Goal: Task Accomplishment & Management: Manage account settings

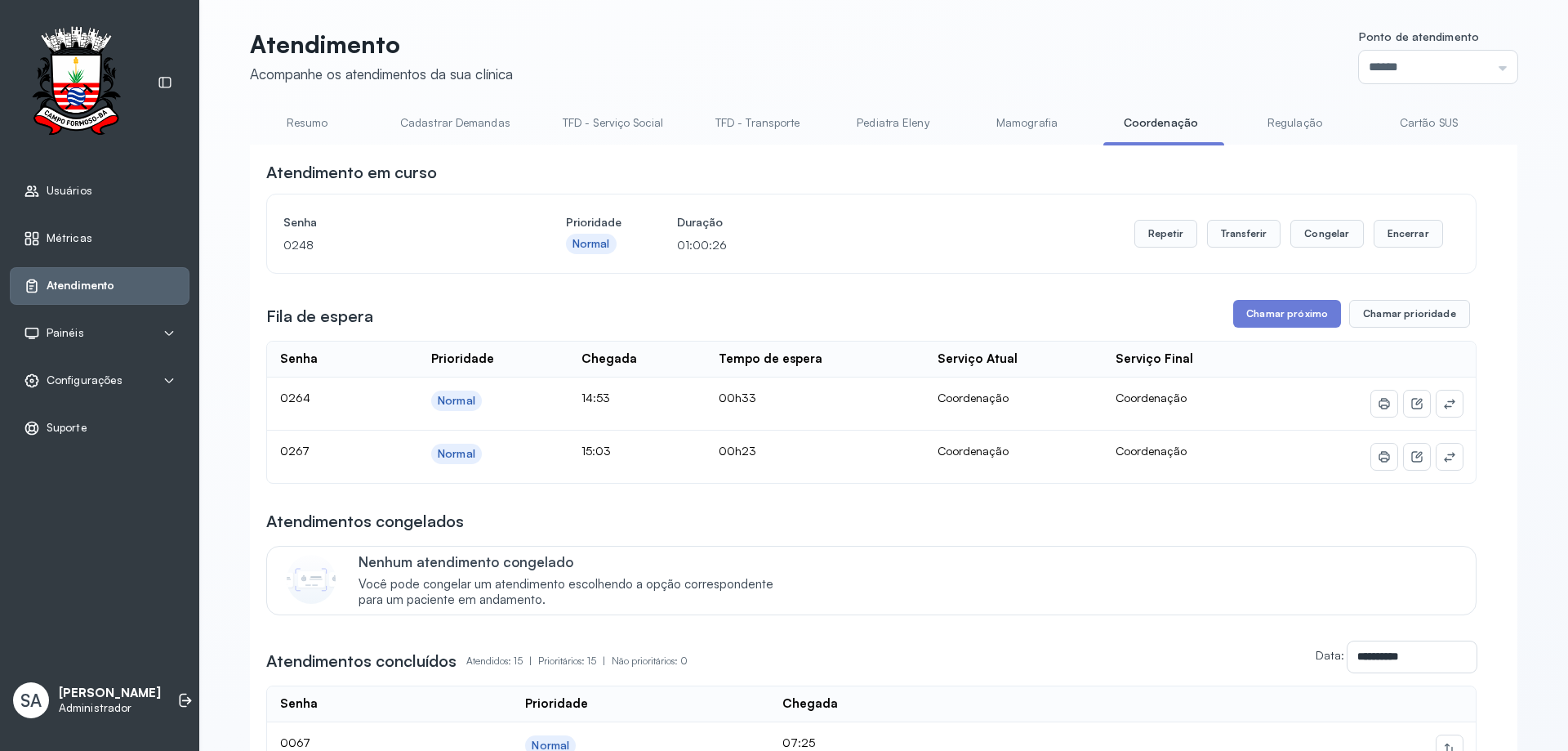
click at [1284, 319] on button "Chamar próximo" at bounding box center [1287, 314] width 108 height 28
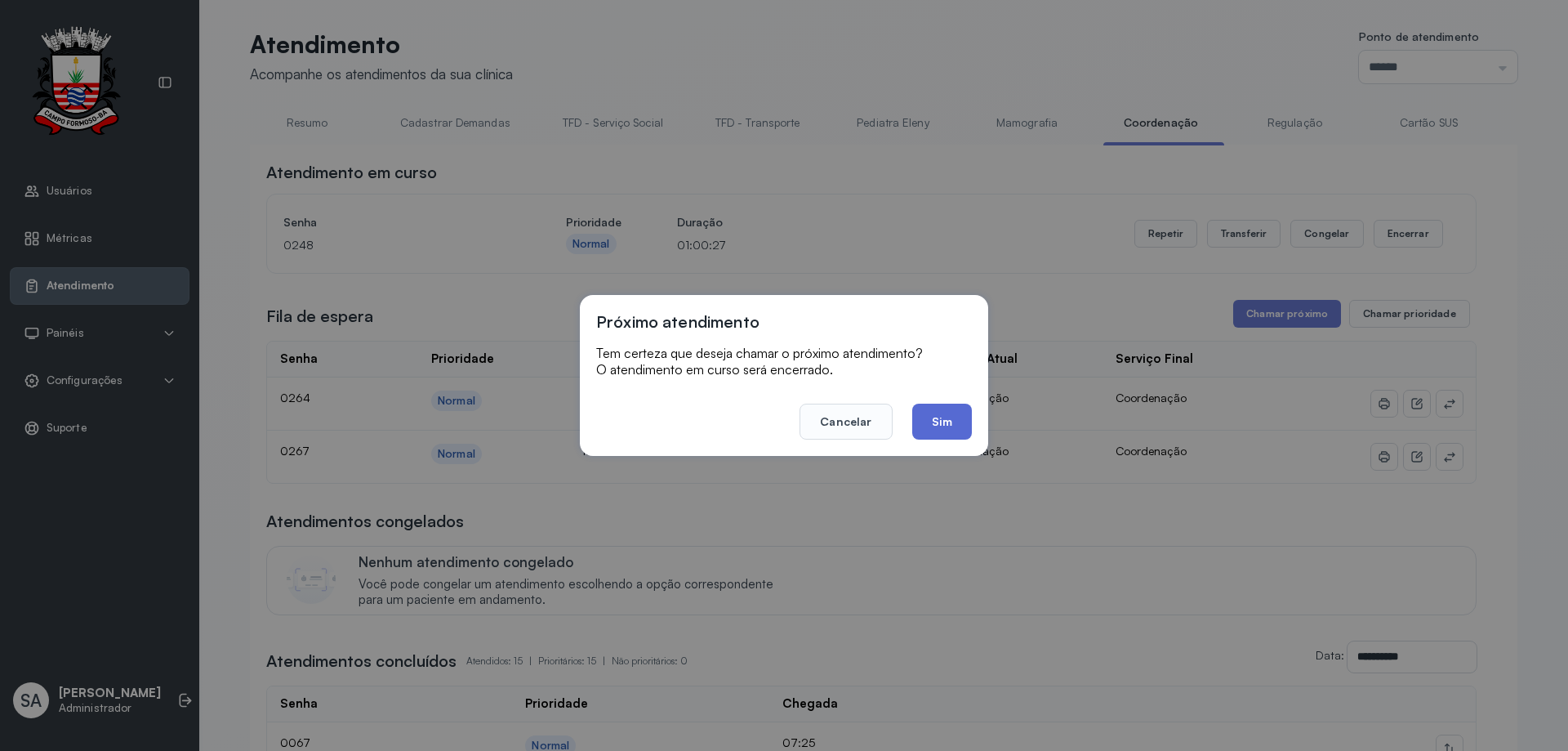
click at [956, 425] on button "Sim" at bounding box center [942, 421] width 60 height 36
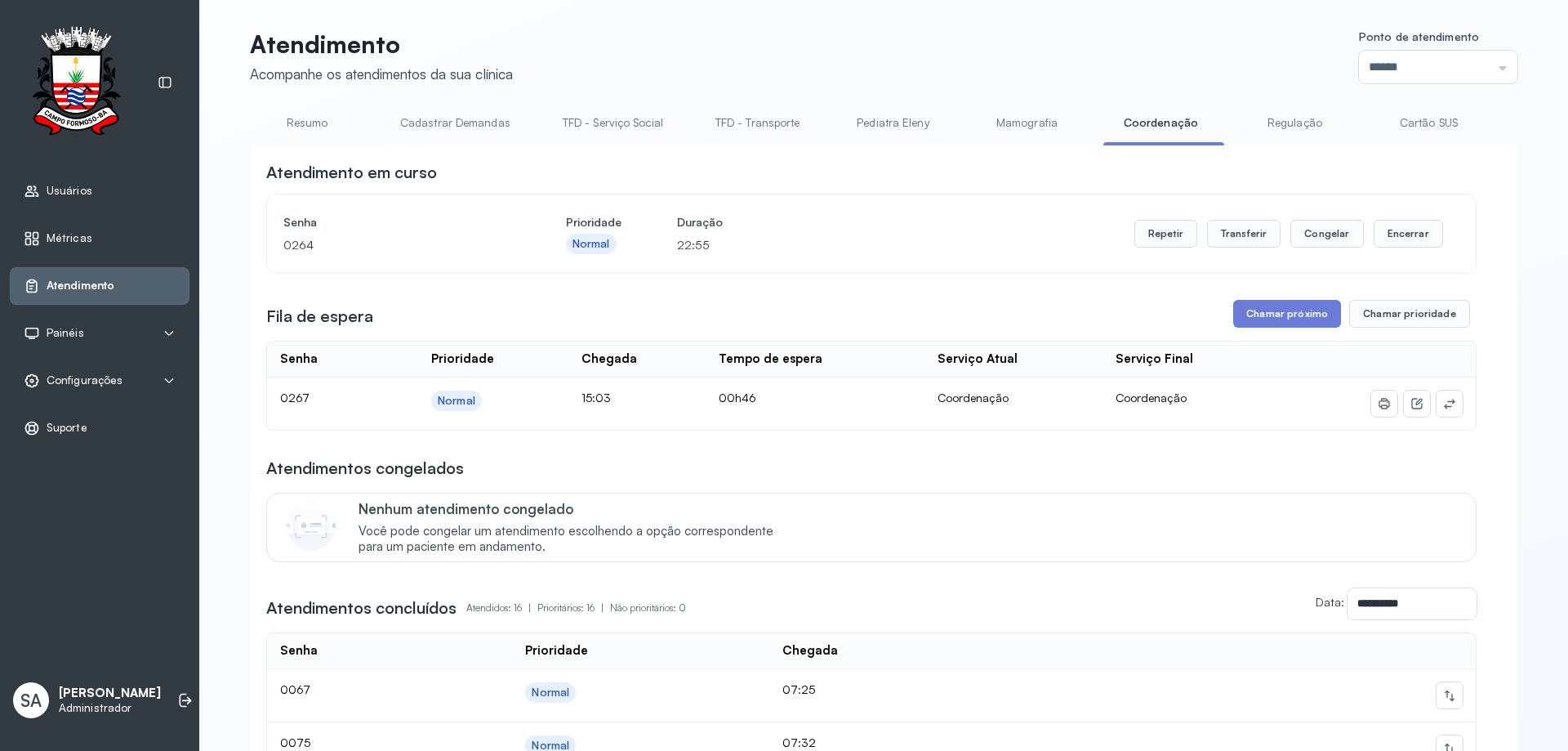
click at [85, 377] on span "Configurações" at bounding box center [84, 380] width 76 height 14
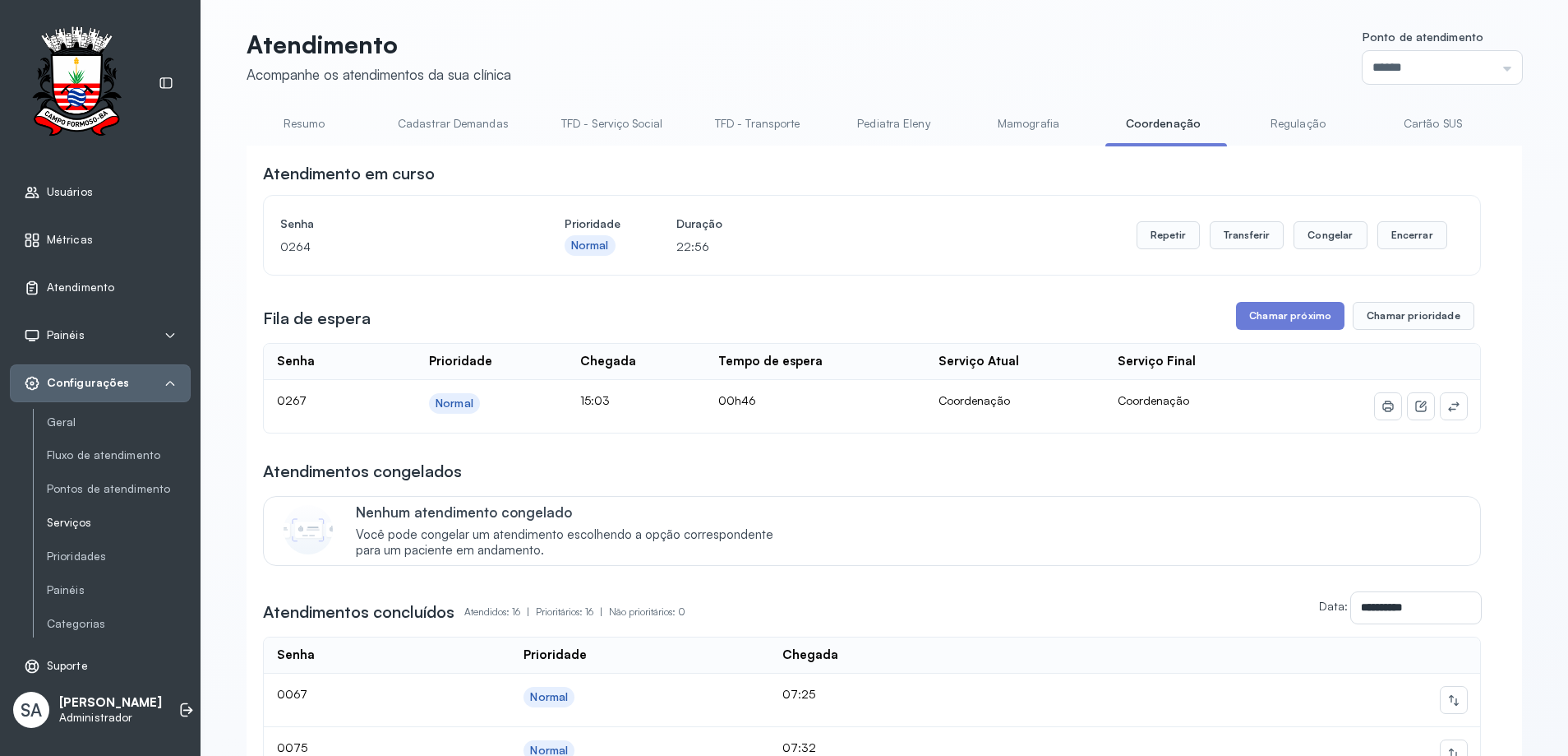
click at [90, 519] on link "Serviços" at bounding box center [118, 522] width 144 height 14
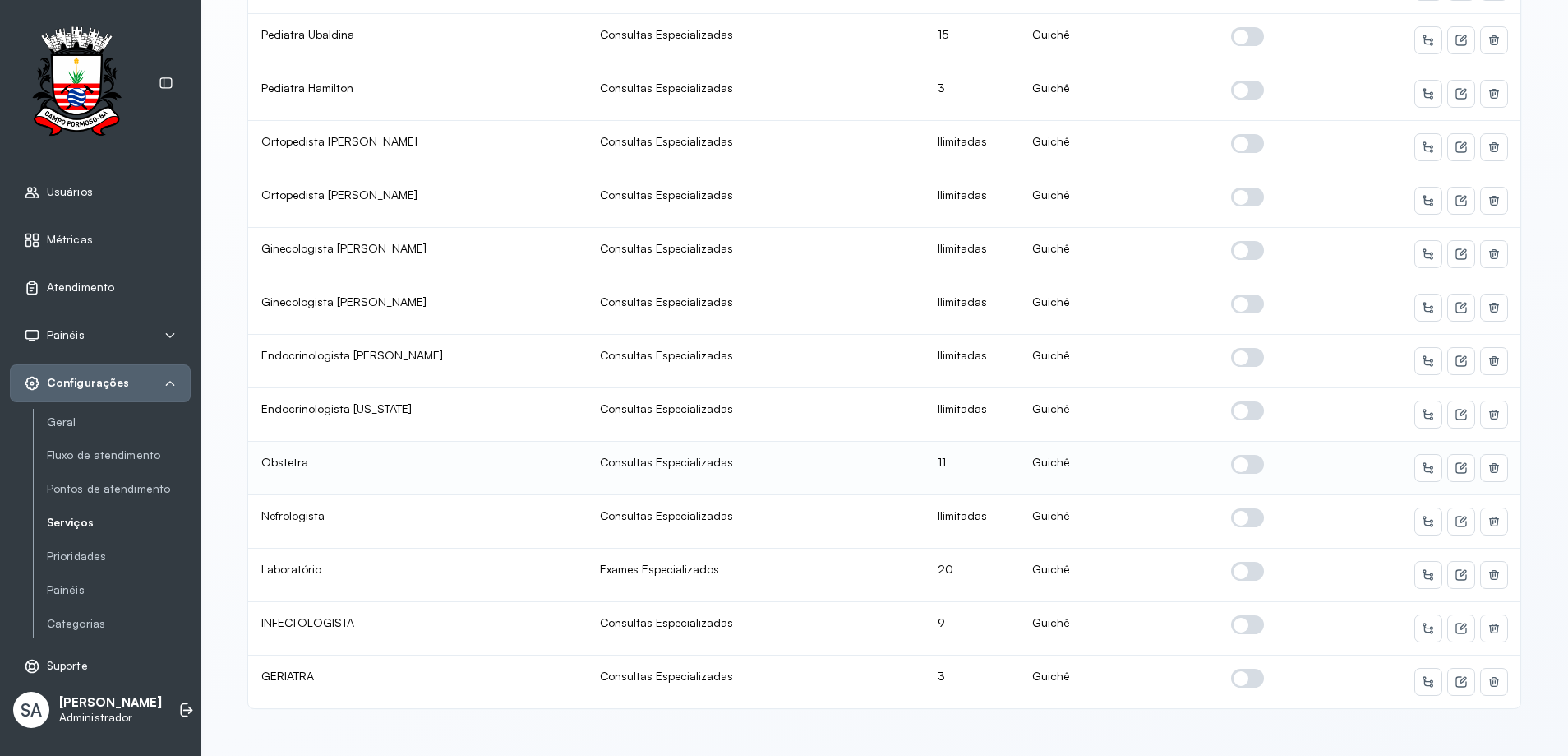
scroll to position [2, 0]
click at [1244, 615] on span at bounding box center [1247, 624] width 33 height 19
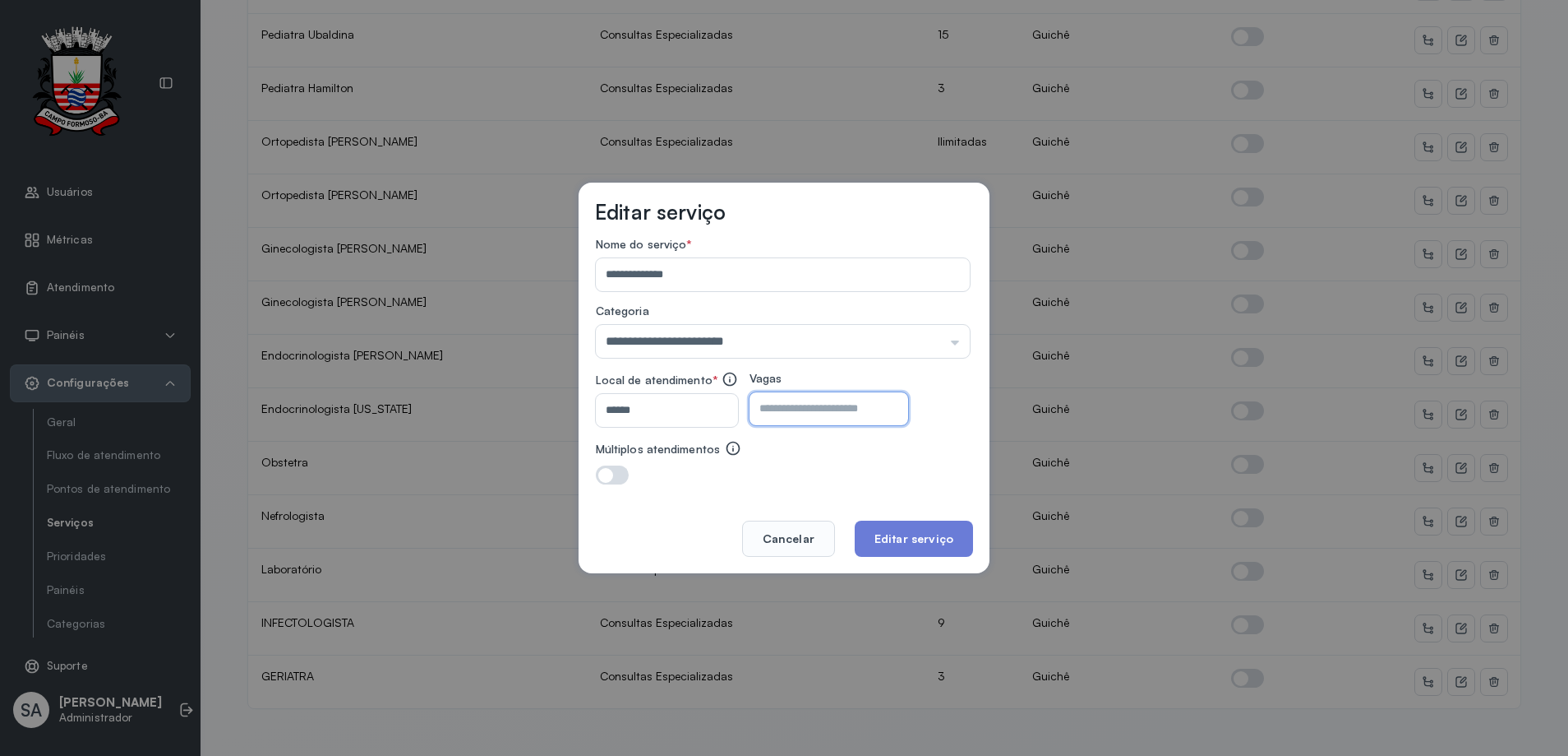
click at [857, 406] on input "*" at bounding box center [814, 408] width 130 height 33
type input "*"
click at [900, 538] on button "Editar serviço" at bounding box center [913, 538] width 118 height 37
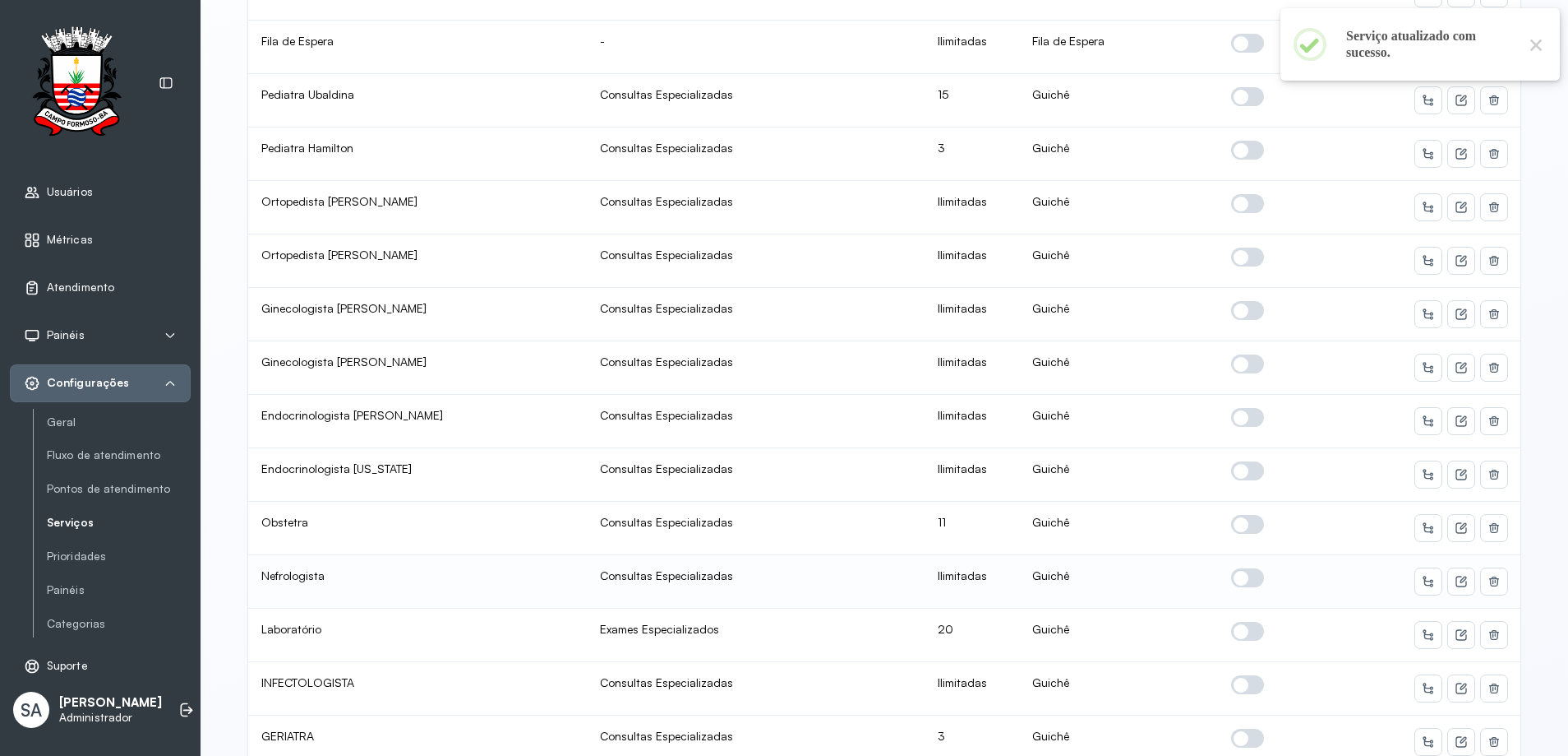
scroll to position [787, 0]
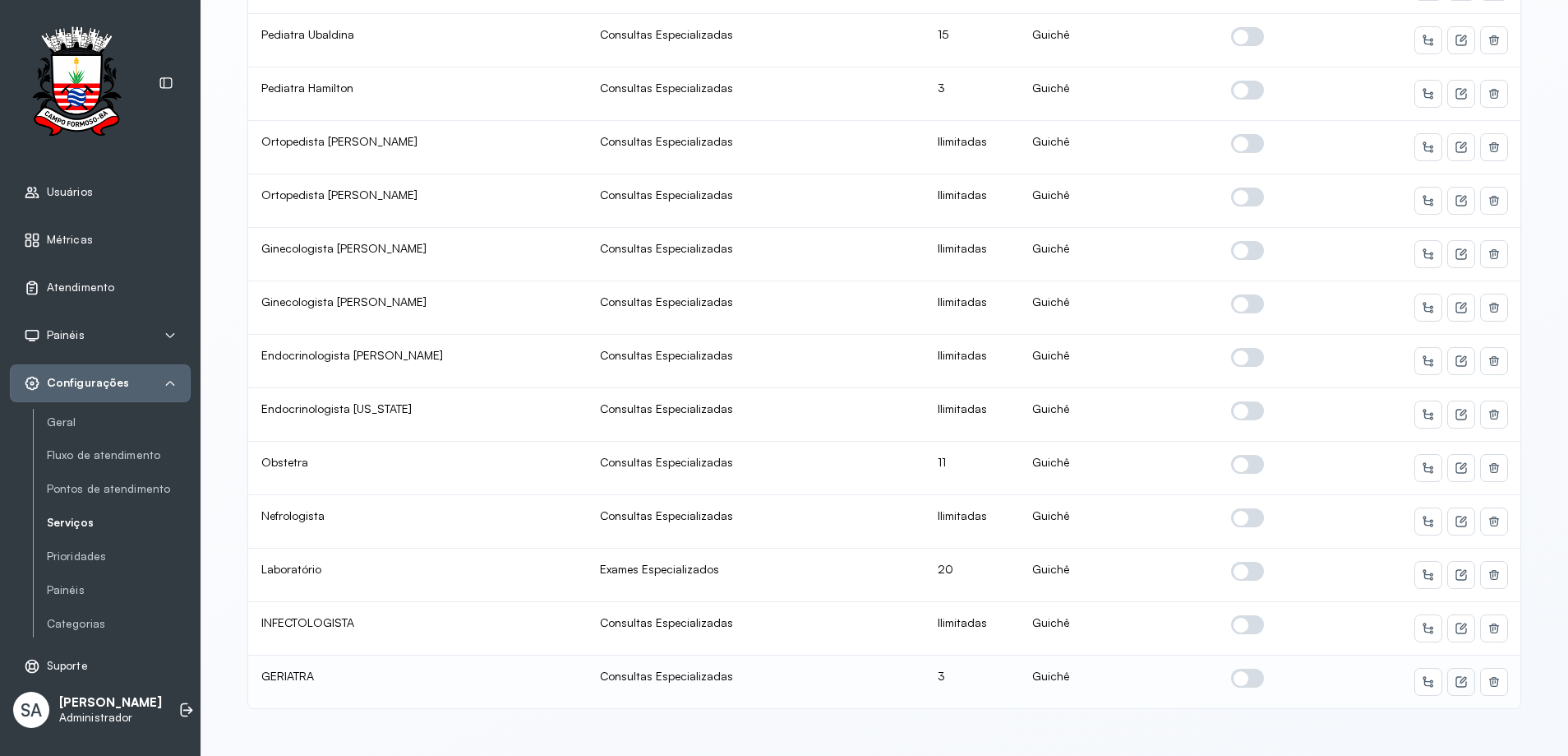
click at [1448, 669] on button at bounding box center [1461, 682] width 27 height 27
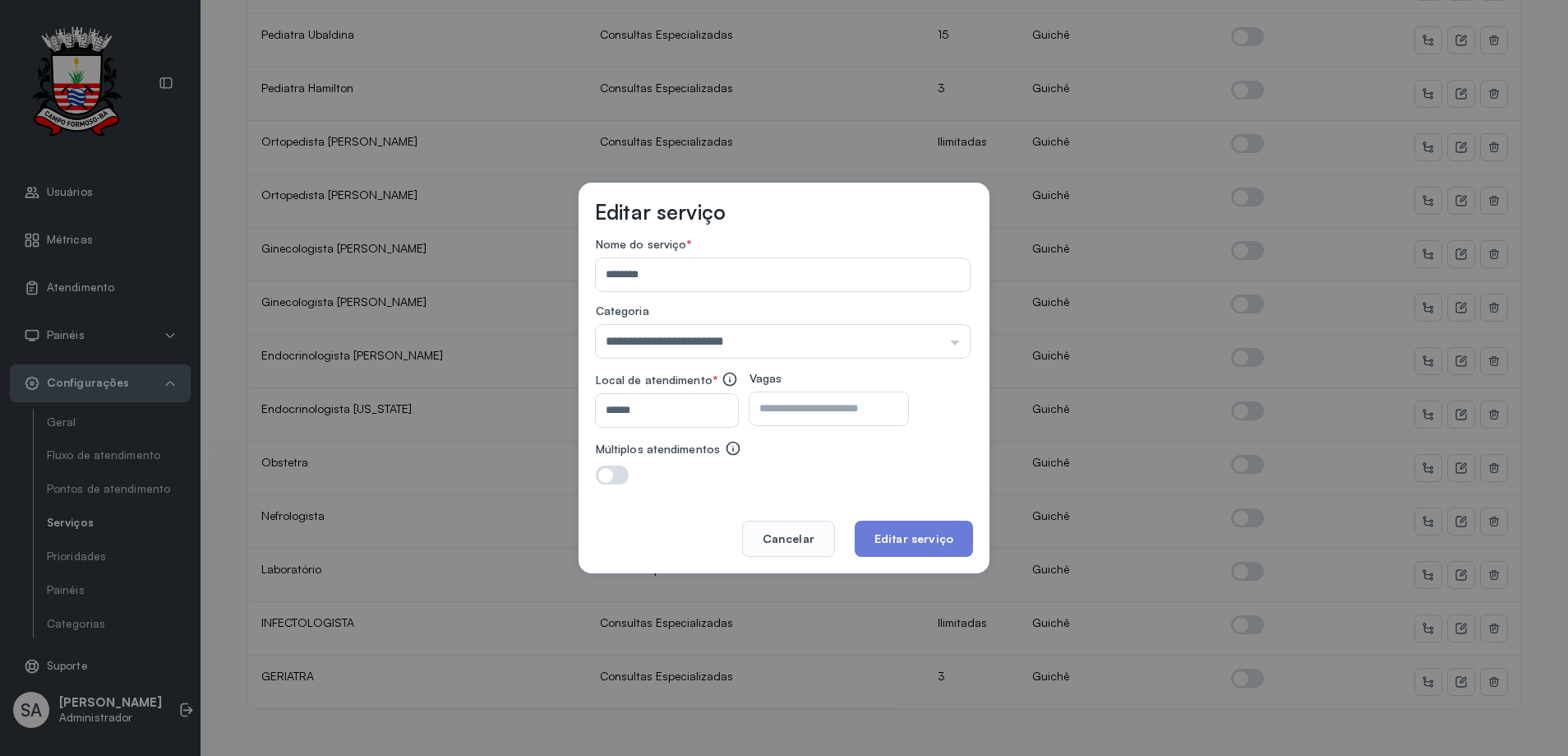
click at [799, 401] on input "*" at bounding box center [814, 408] width 130 height 33
type input "*"
click at [912, 537] on button "Editar serviço" at bounding box center [913, 538] width 118 height 37
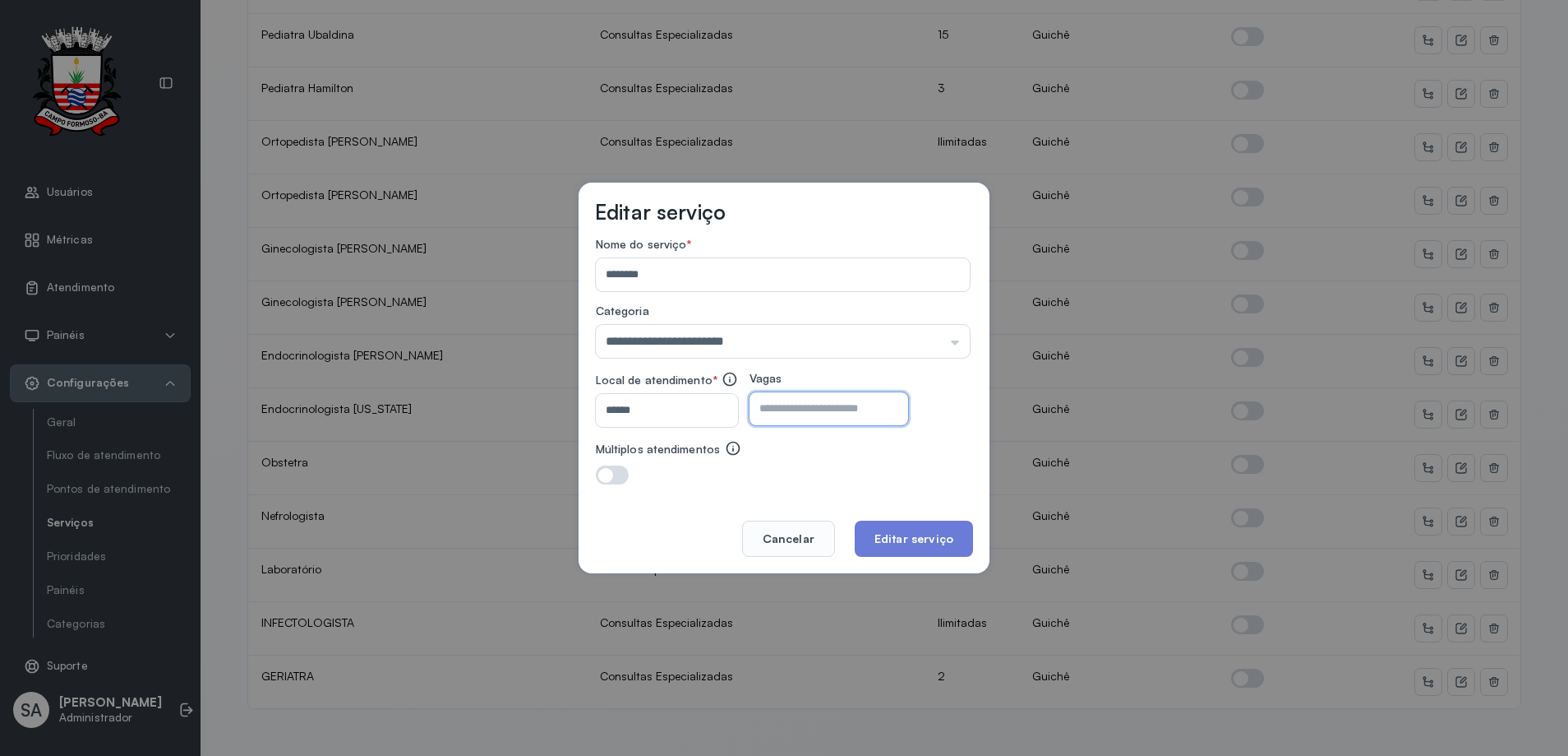
click at [849, 407] on input "**" at bounding box center [814, 408] width 130 height 33
type input "*"
click at [890, 532] on button "Editar serviço" at bounding box center [913, 538] width 118 height 37
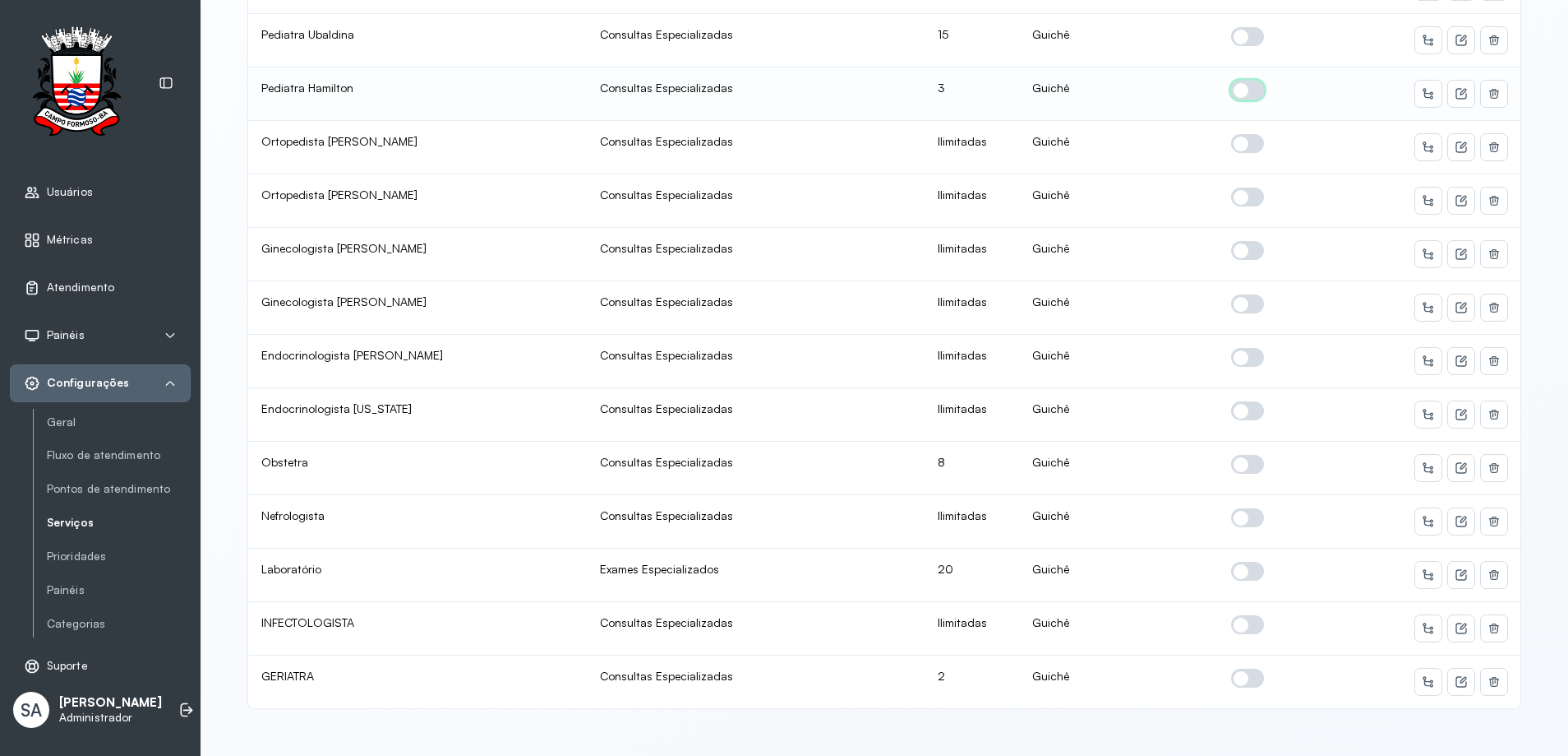
click at [1243, 80] on span at bounding box center [1247, 89] width 33 height 19
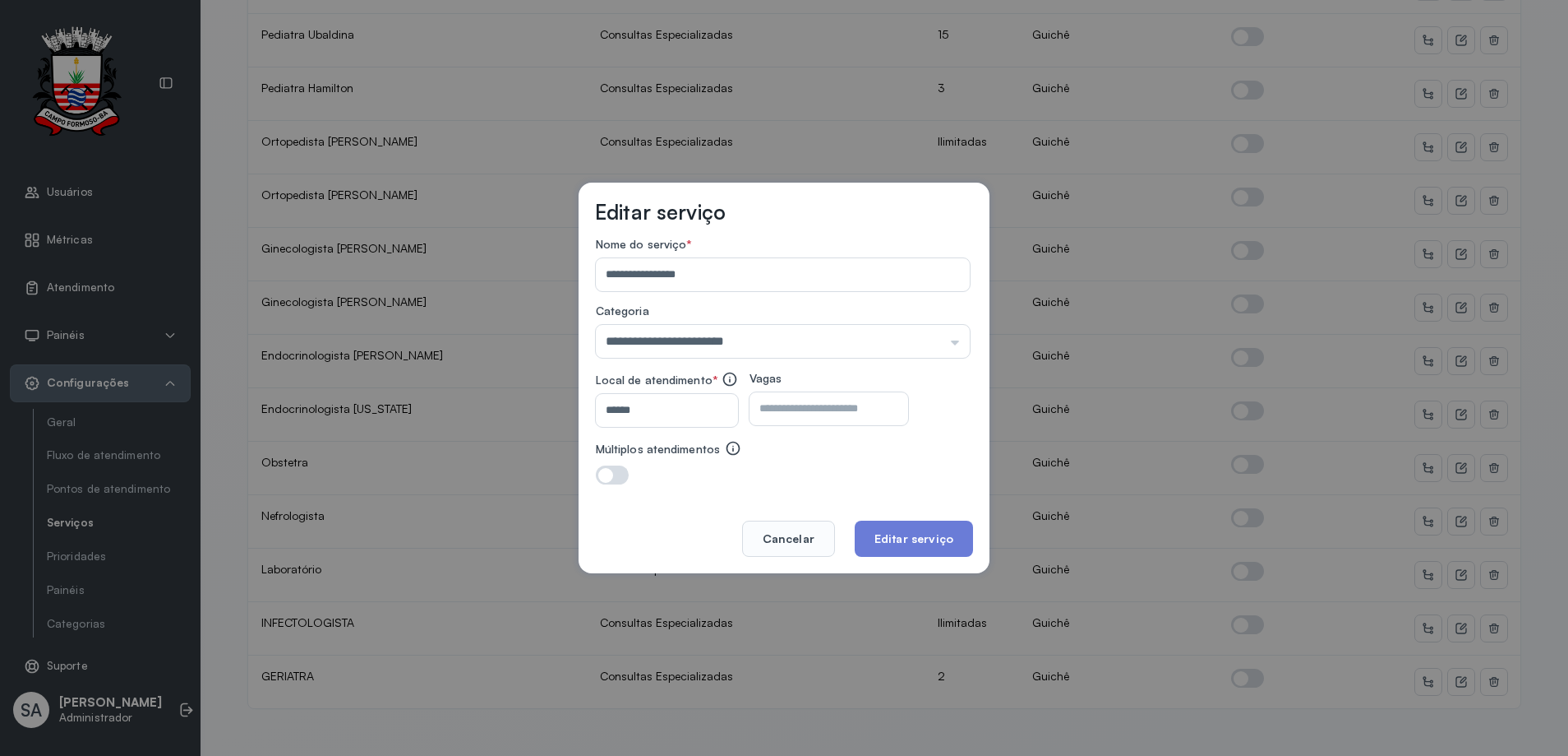
click at [816, 410] on input "*" at bounding box center [814, 408] width 130 height 33
type input "*"
click at [892, 530] on button "Editar serviço" at bounding box center [913, 538] width 118 height 37
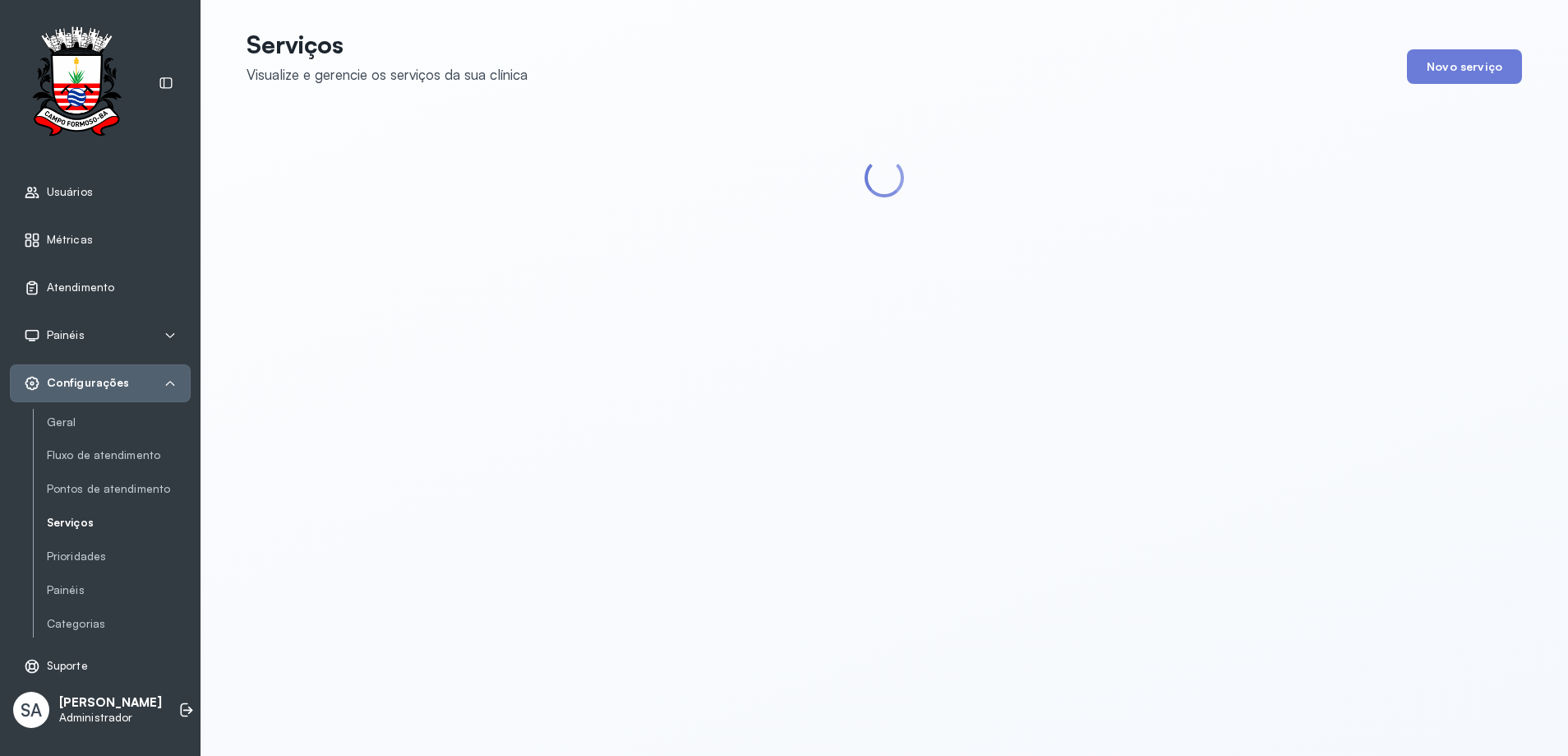
scroll to position [0, 0]
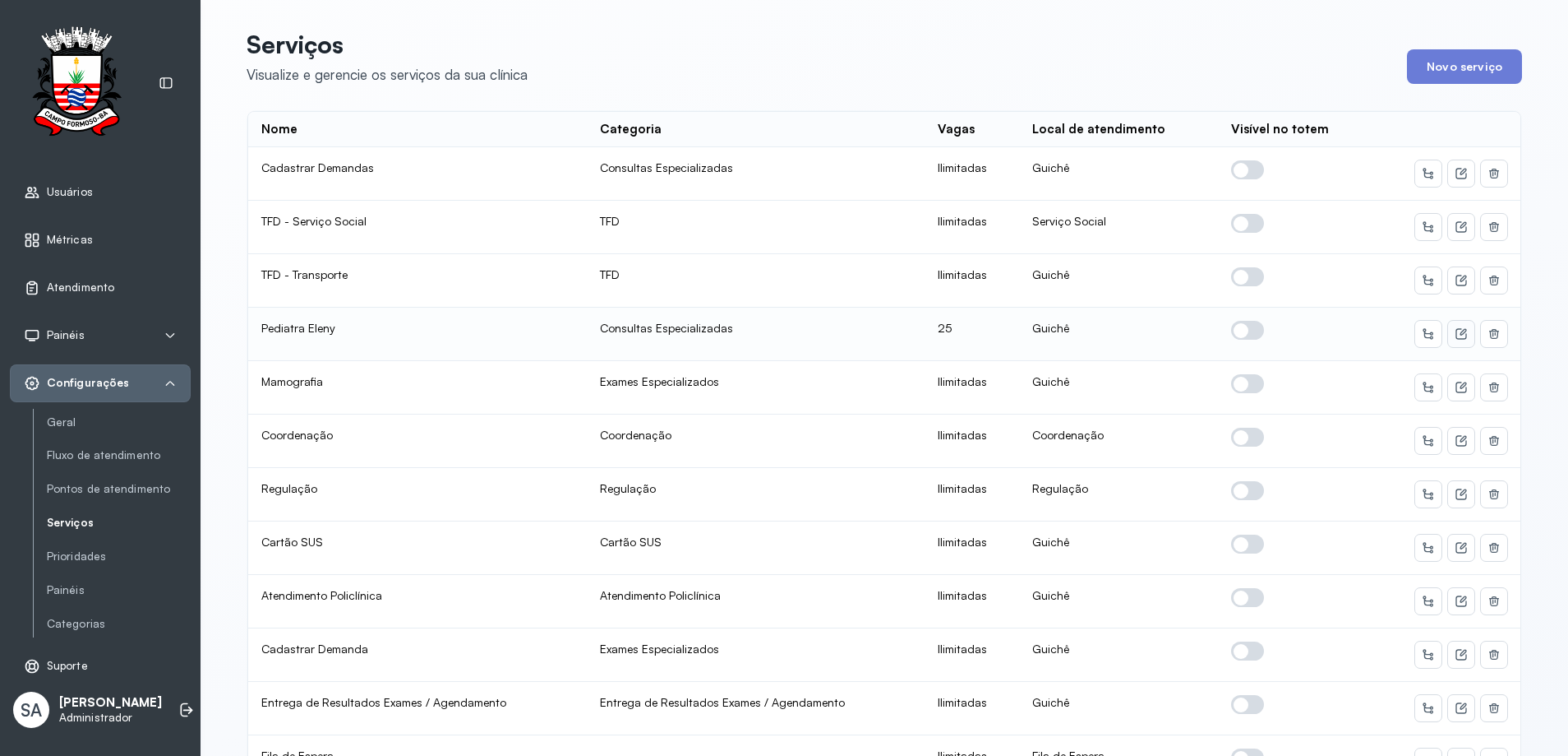
click at [1456, 179] on icon at bounding box center [1461, 173] width 11 height 11
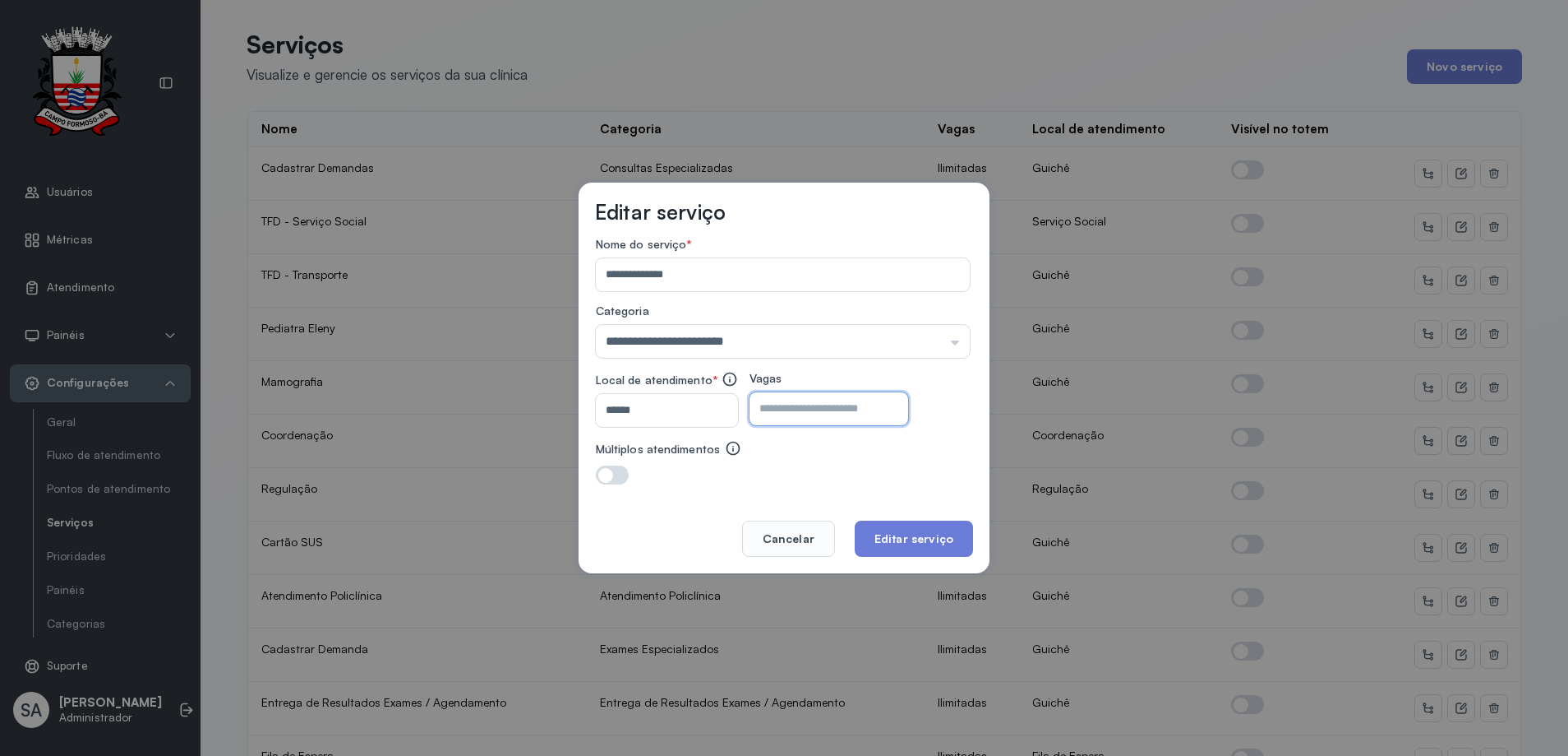
click at [823, 413] on input "**" at bounding box center [814, 408] width 130 height 33
type input "**"
click at [905, 531] on button "Editar serviço" at bounding box center [913, 538] width 118 height 37
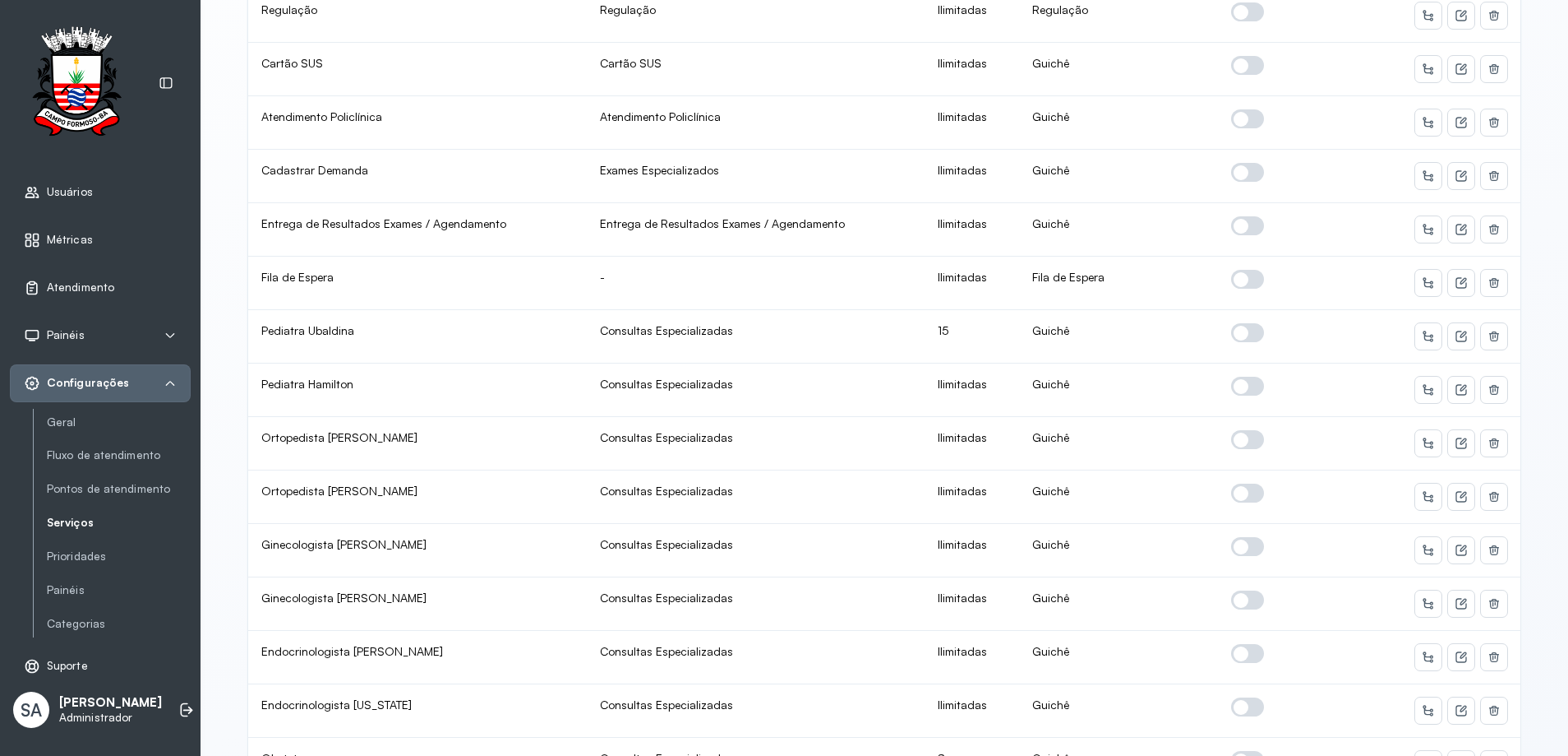
scroll to position [493, 0]
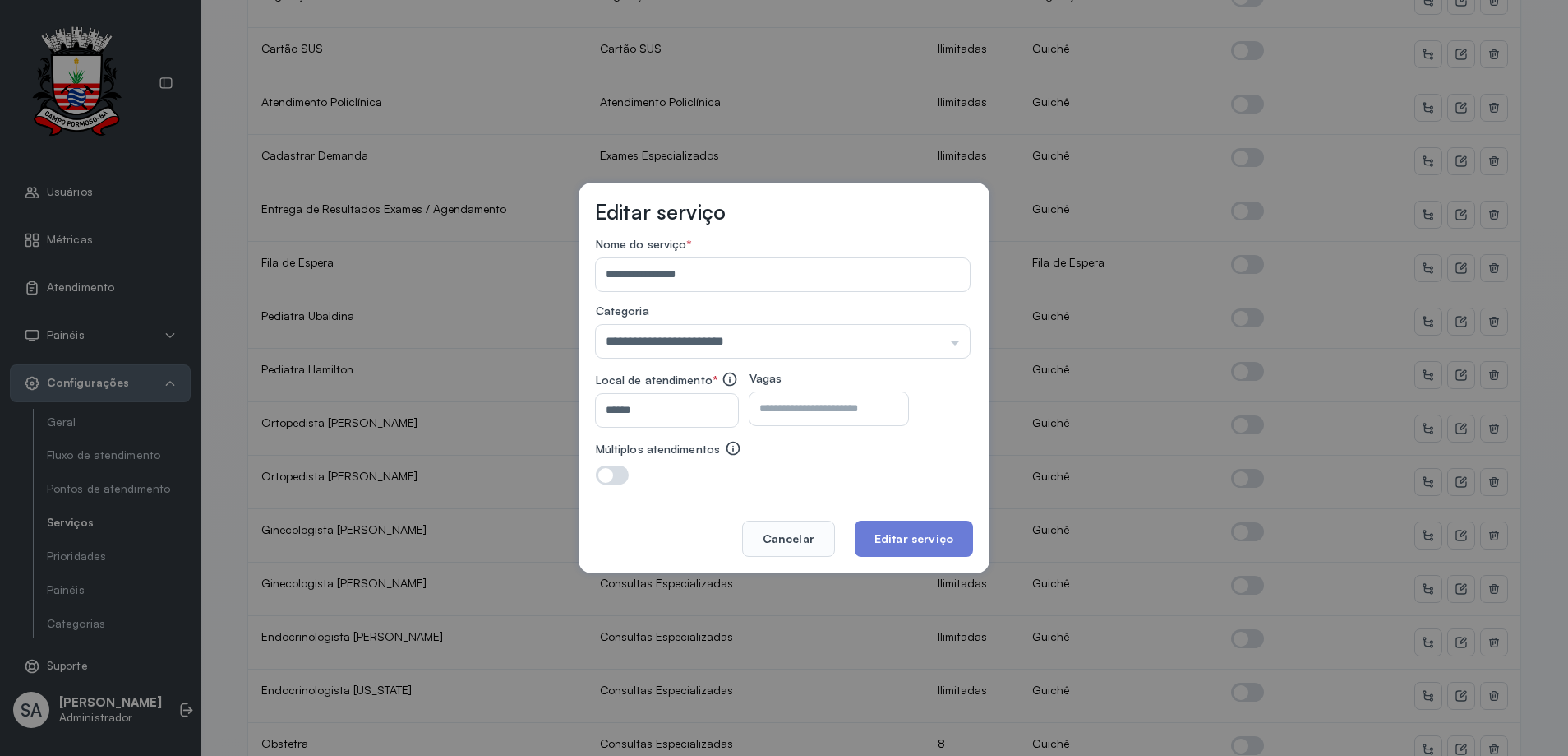
click at [855, 406] on input "**" at bounding box center [814, 408] width 130 height 33
type input "*"
click at [922, 537] on button "Editar serviço" at bounding box center [913, 538] width 118 height 37
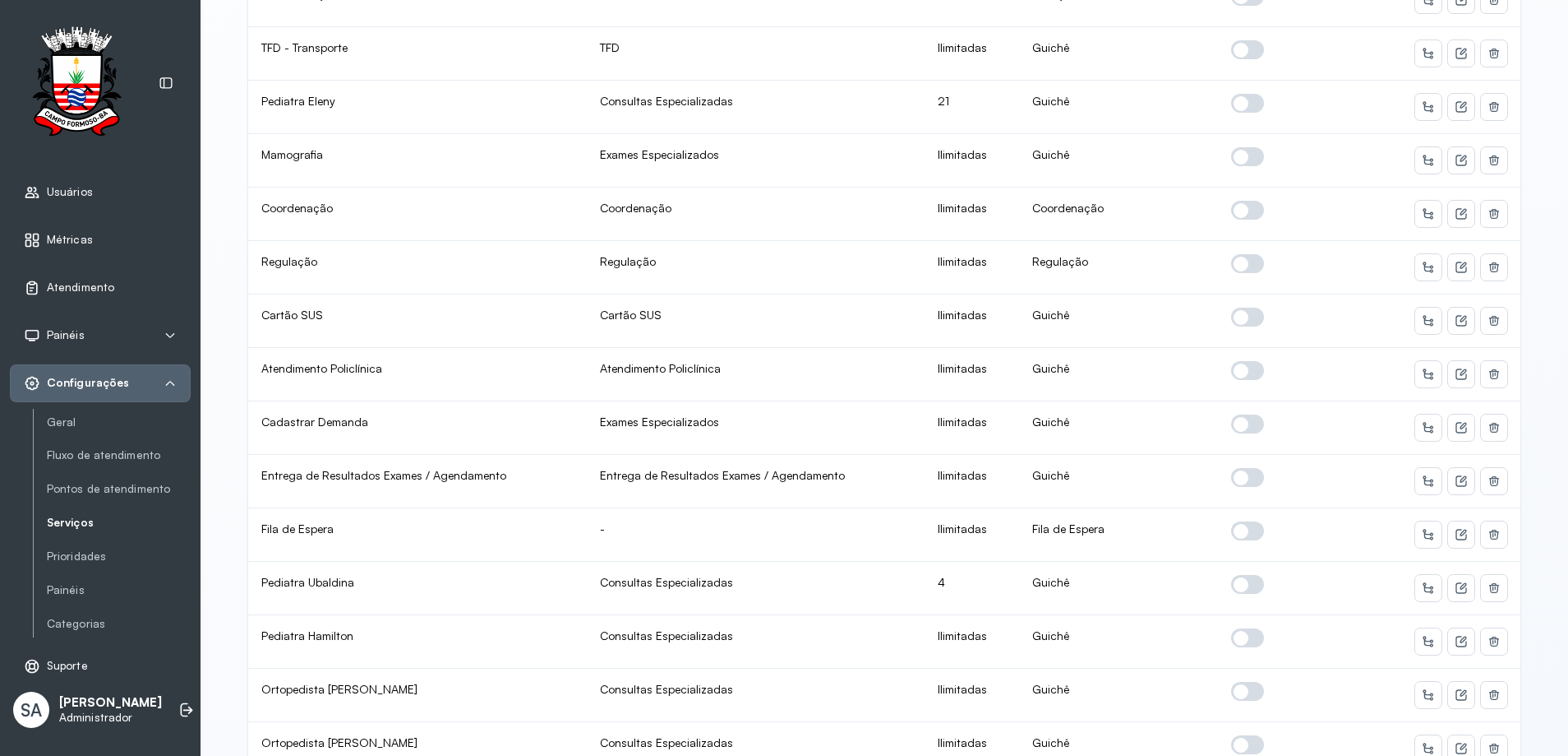
scroll to position [0, 0]
